Goal: Find contact information: Find contact information

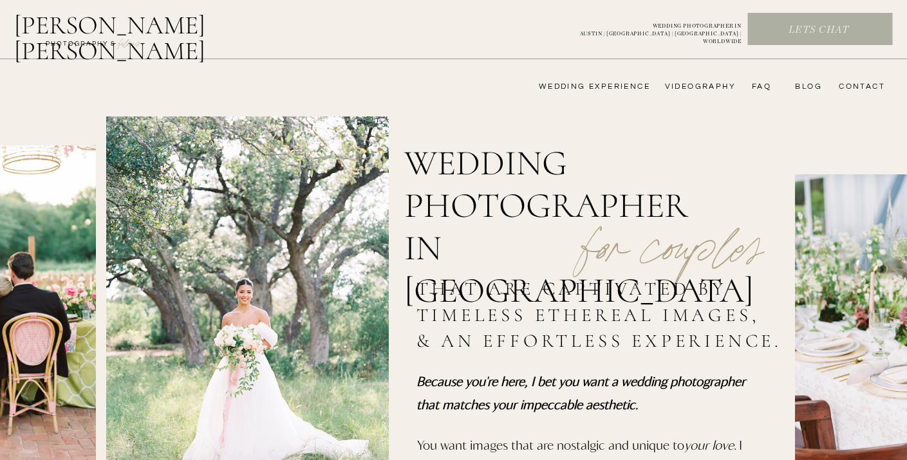
click at [602, 87] on nav "wedding experience" at bounding box center [585, 87] width 129 height 10
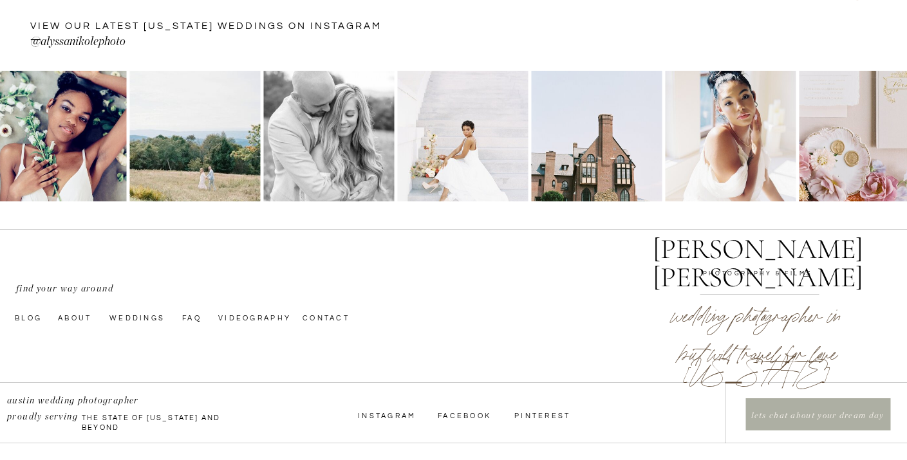
scroll to position [4426, 0]
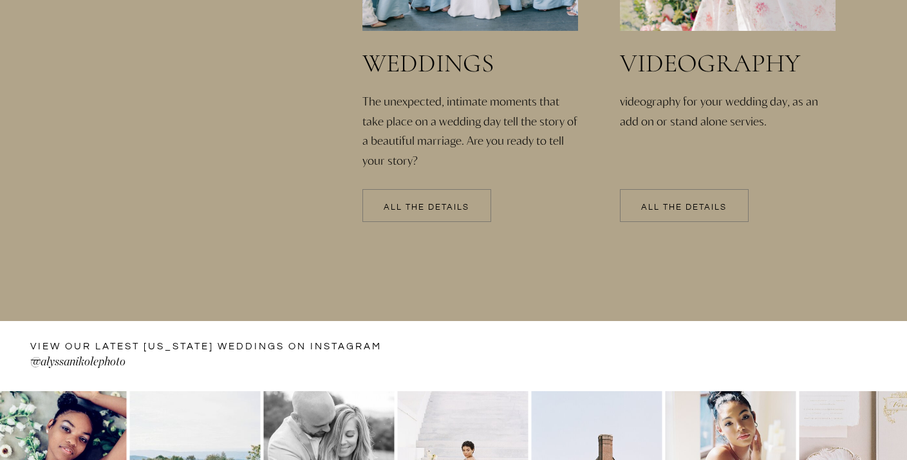
scroll to position [3297, 0]
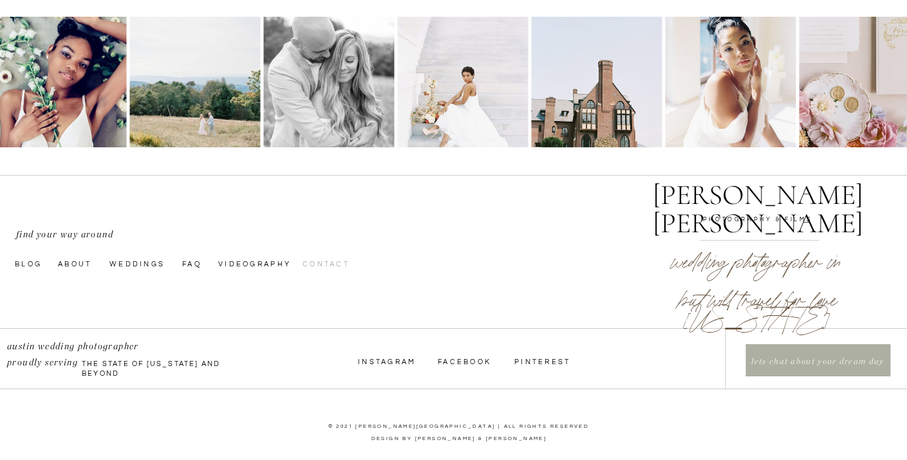
click at [335, 267] on nav "Contact" at bounding box center [335, 263] width 65 height 10
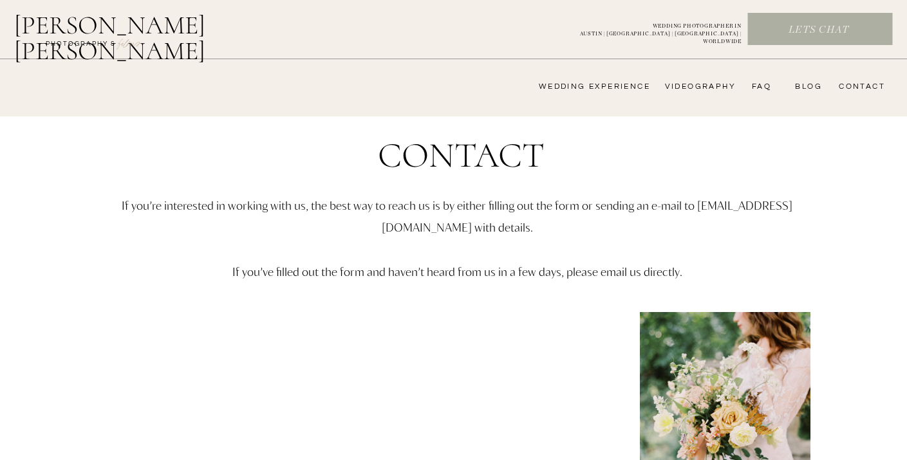
click at [870, 87] on nav "CONTACT" at bounding box center [860, 87] width 50 height 10
click at [863, 89] on nav "CONTACT" at bounding box center [860, 87] width 50 height 10
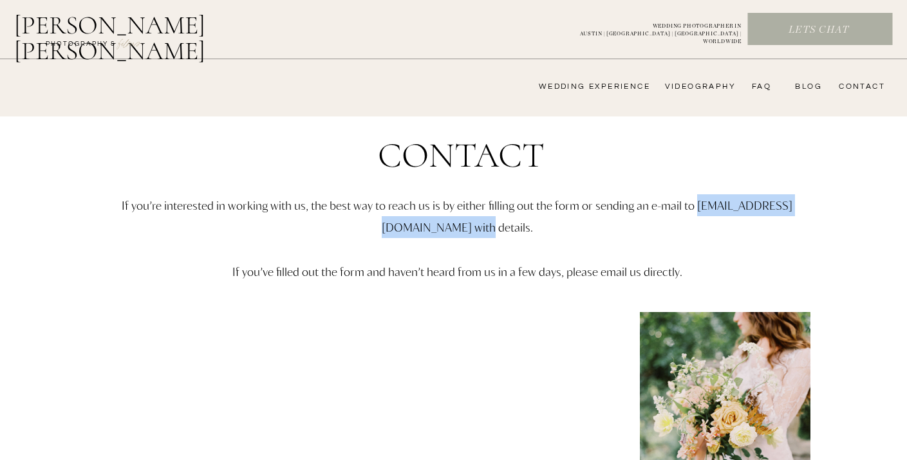
drag, startPoint x: 333, startPoint y: 227, endPoint x: 514, endPoint y: 227, distance: 180.9
click at [514, 227] on p "If you’re interested in working with us, the best way to reach us is by either …" at bounding box center [457, 261] width 751 height 134
copy p "hello@alyssanikolephotography.com"
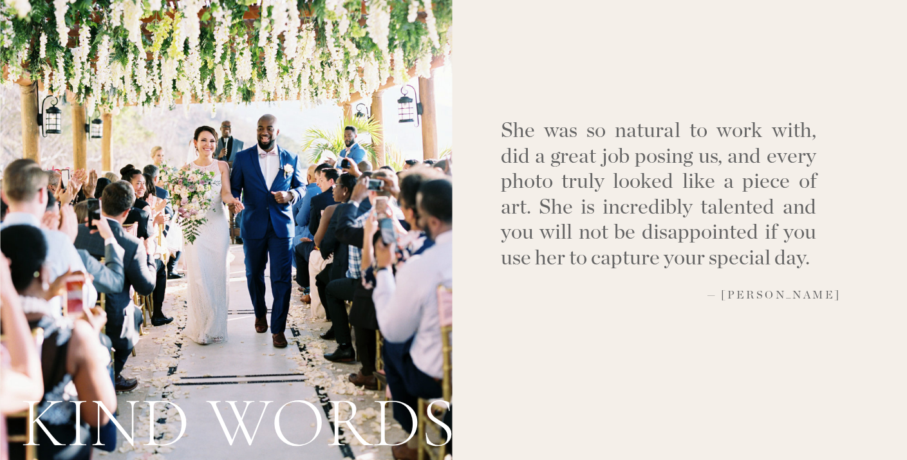
scroll to position [1782, 0]
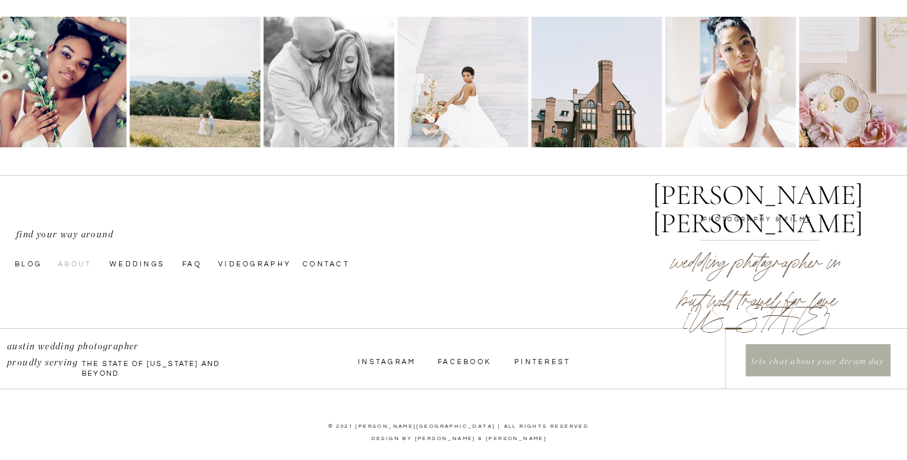
click at [79, 261] on nav "About" at bounding box center [80, 263] width 44 height 10
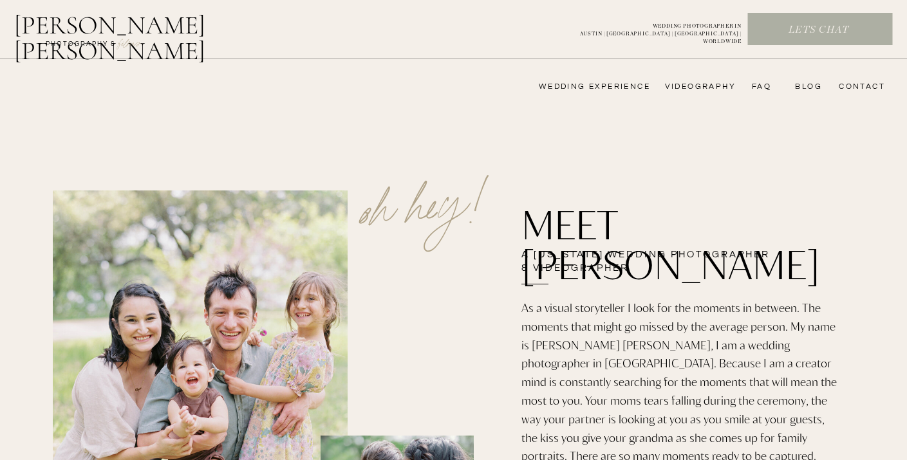
click at [632, 83] on nav "wedding experience" at bounding box center [585, 87] width 129 height 10
